Goal: Task Accomplishment & Management: Use online tool/utility

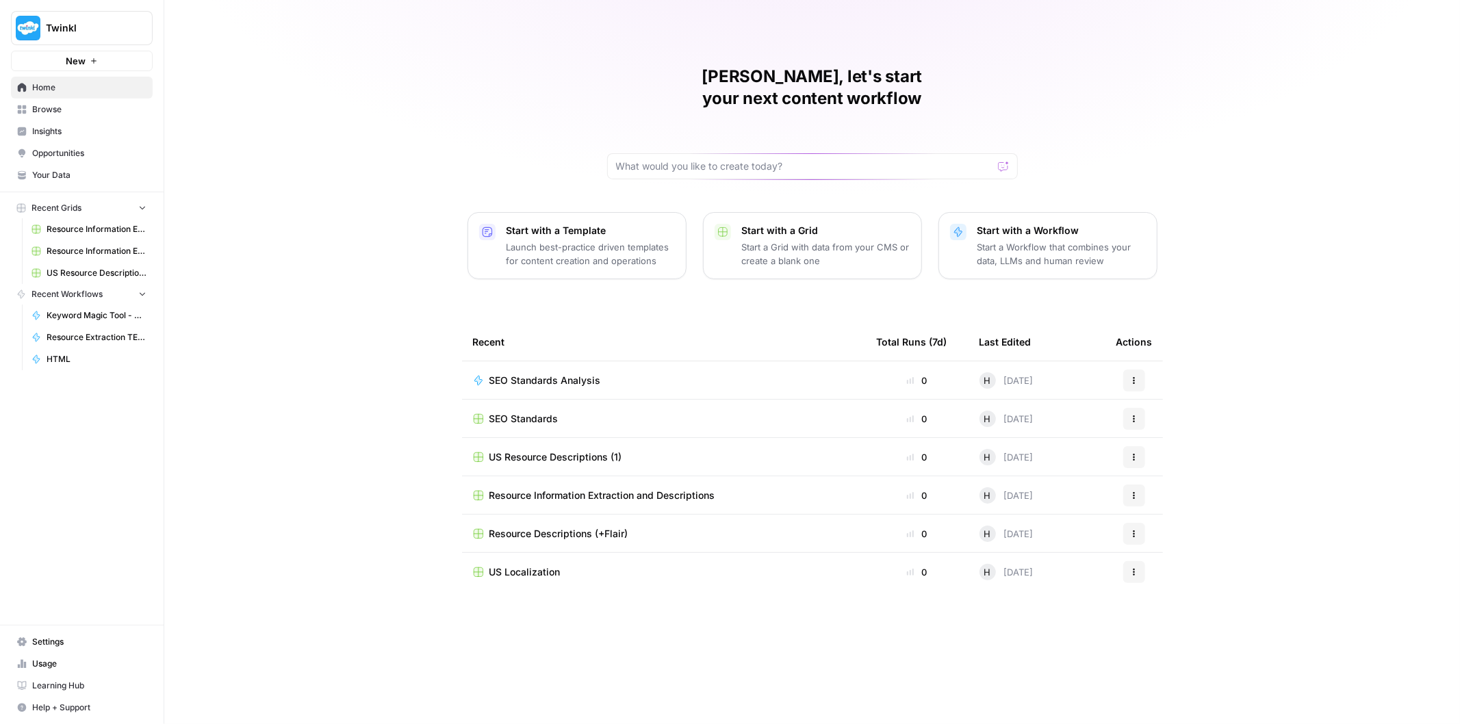
click at [546, 374] on span "SEO Standards Analysis" at bounding box center [545, 381] width 112 height 14
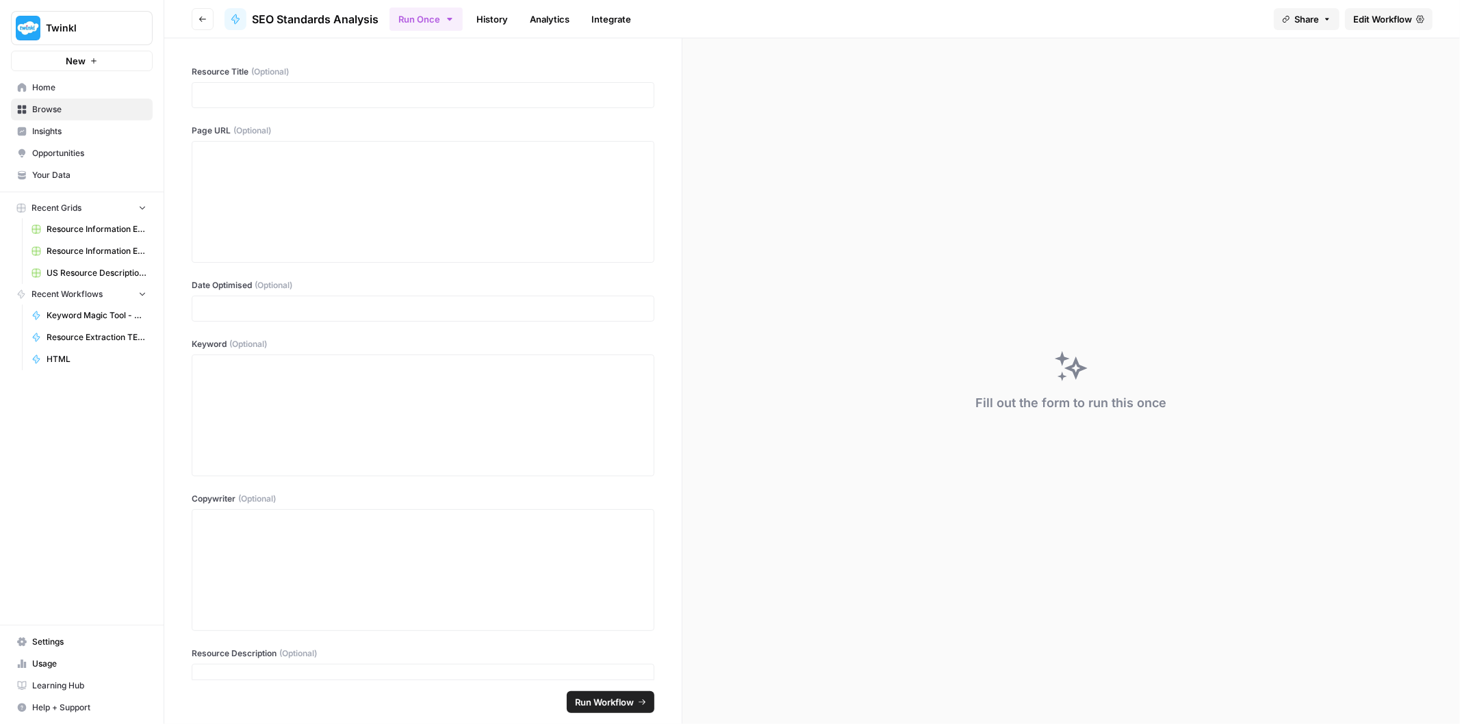
click at [1386, 16] on span "Edit Workflow" at bounding box center [1382, 19] width 59 height 14
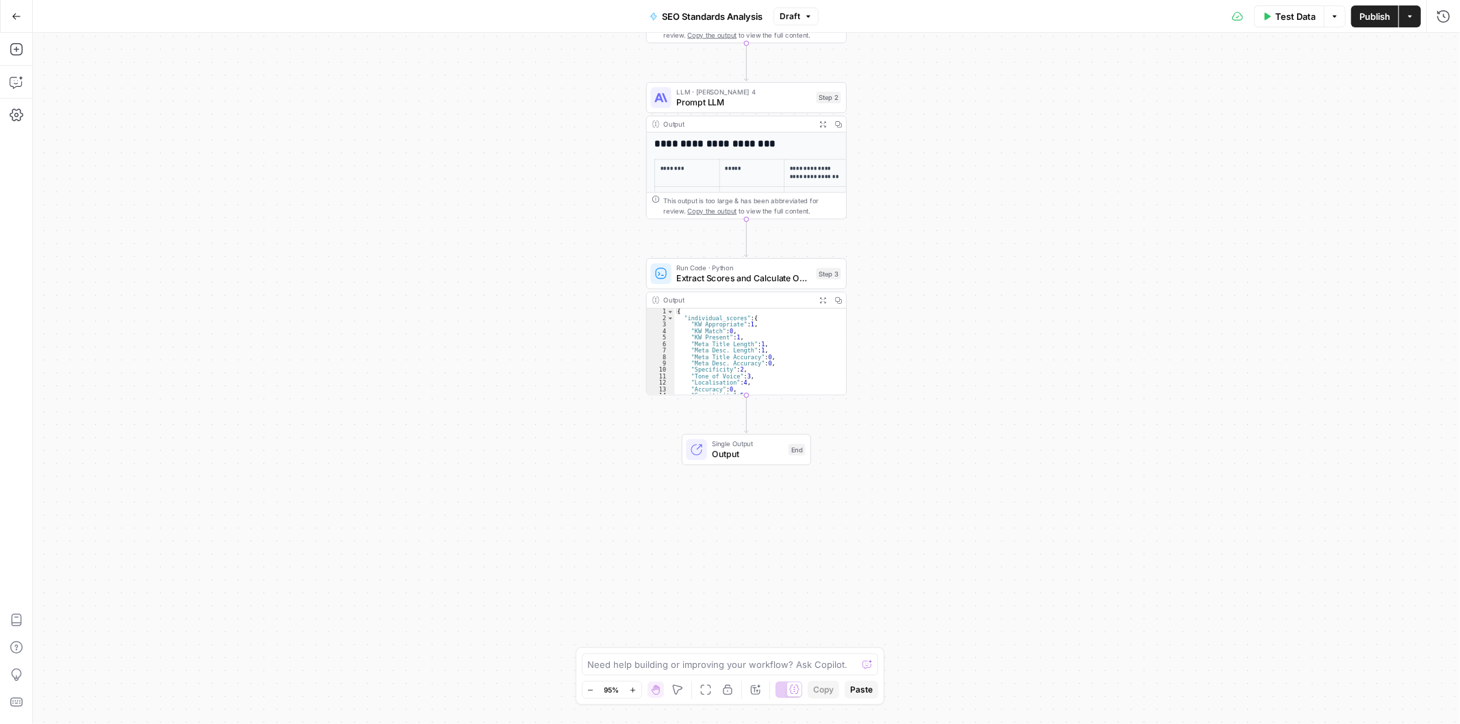
click at [17, 12] on icon "button" at bounding box center [17, 17] width 10 height 10
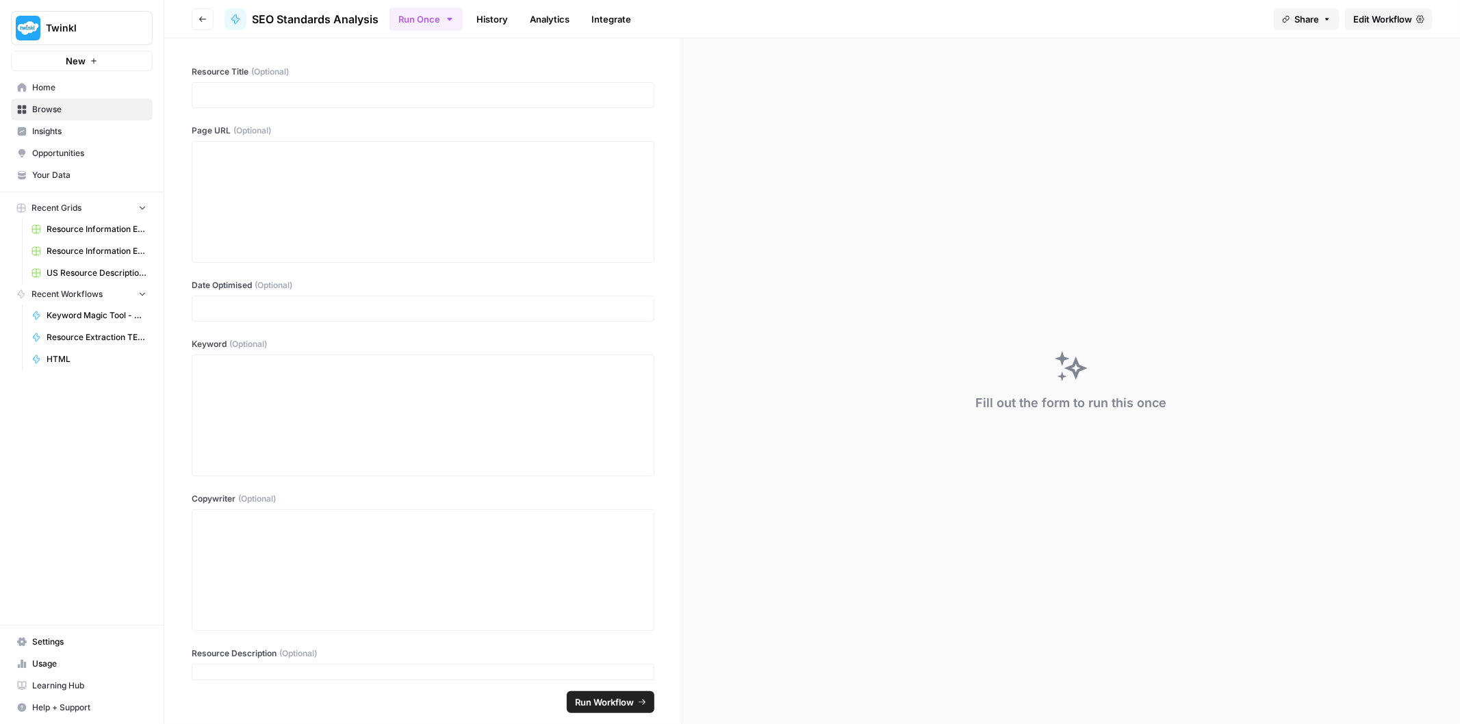
click at [201, 18] on icon "button" at bounding box center [202, 18] width 7 height 5
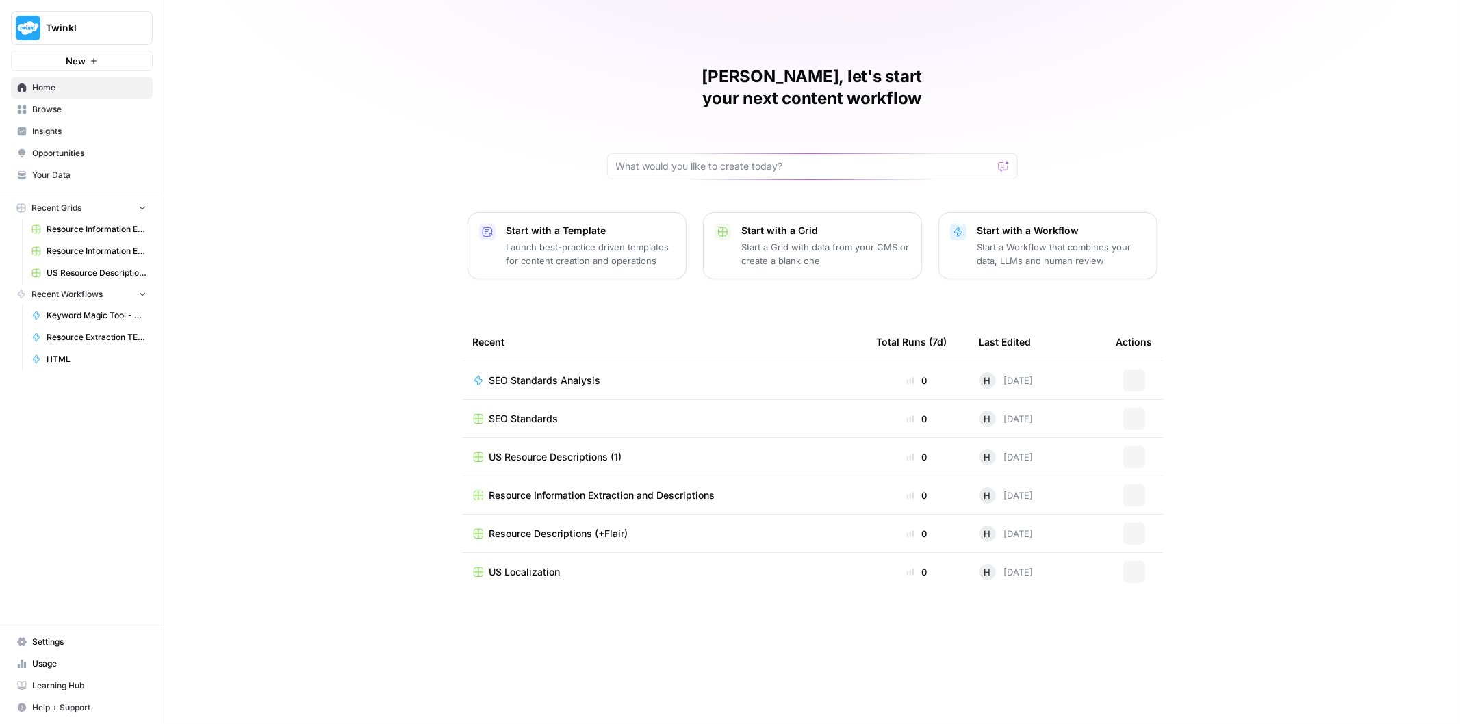
click at [604, 412] on div "SEO Standards" at bounding box center [664, 419] width 382 height 14
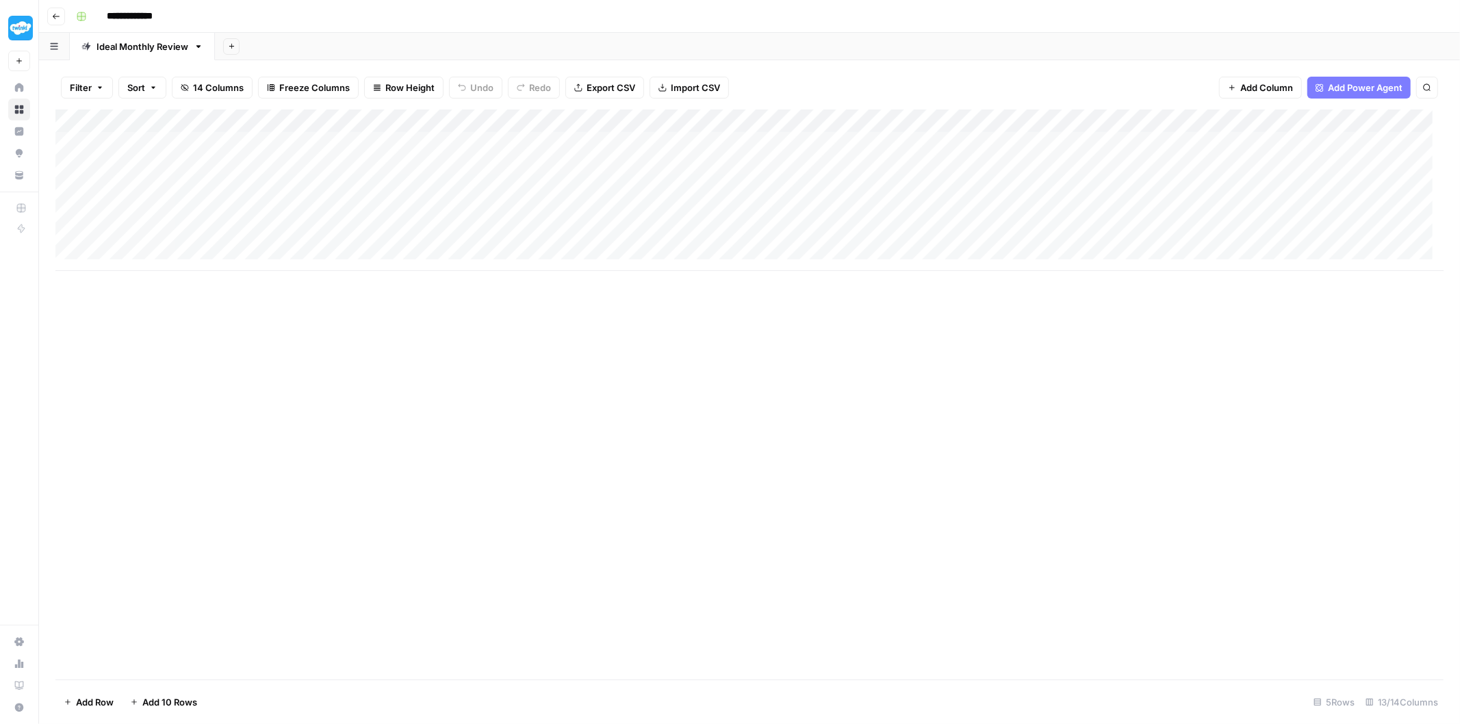
click at [58, 43] on icon "button" at bounding box center [54, 46] width 8 height 7
click at [303, 26] on div "**********" at bounding box center [759, 16] width 1376 height 22
